Goal: Find specific page/section

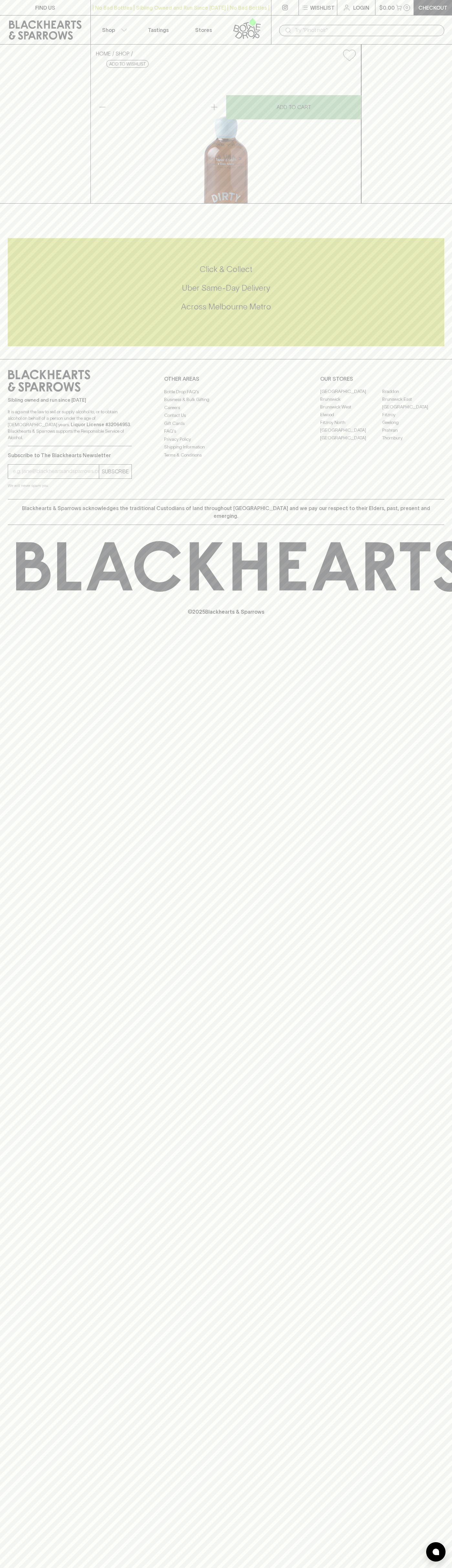
click at [220, 22] on link "Stores" at bounding box center [203, 29] width 45 height 29
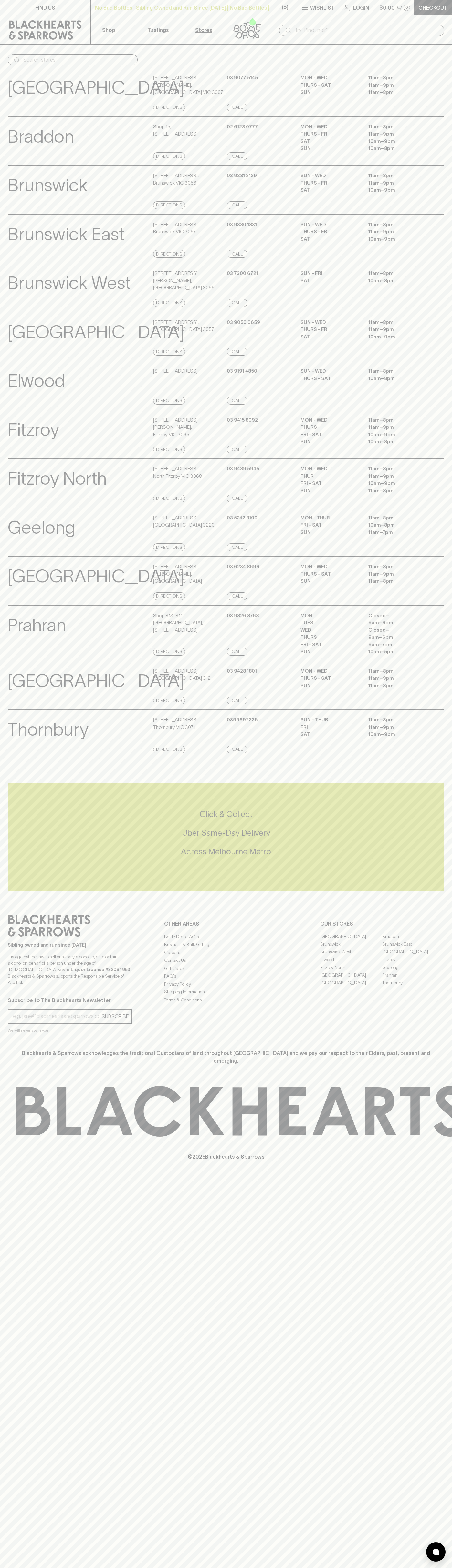
click at [239, 1568] on html "FIND US | No Bad Bottles | Sibling Owned and Run Since [DATE] | No Bad Bottles …" at bounding box center [226, 784] width 452 height 1568
click at [21, 1004] on p "Subscribe to The Blackhearts Newsletter" at bounding box center [70, 1000] width 124 height 8
